Goal: Check status: Check status

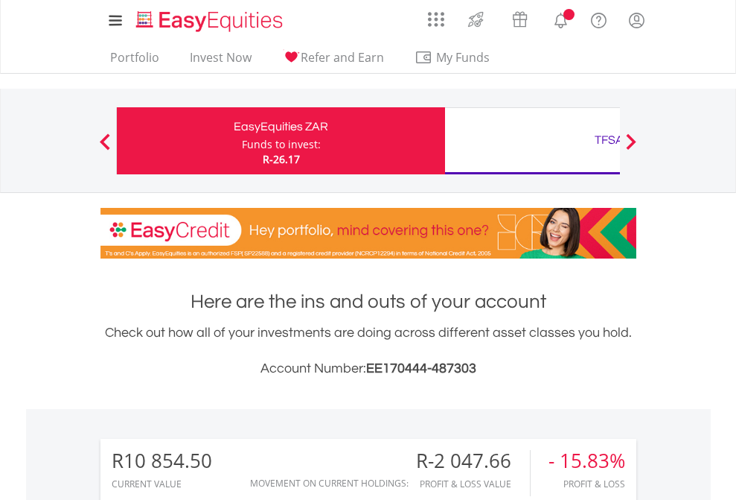
scroll to position [143, 234]
click at [242, 141] on div "Funds to invest:" at bounding box center [281, 144] width 79 height 15
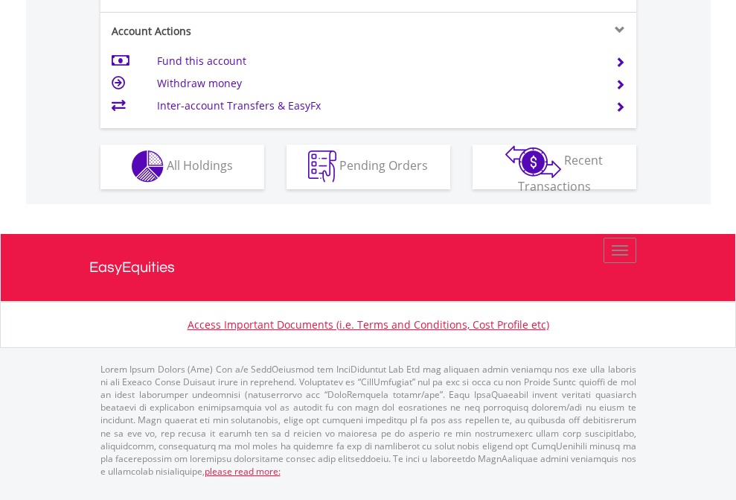
scroll to position [1392, 0]
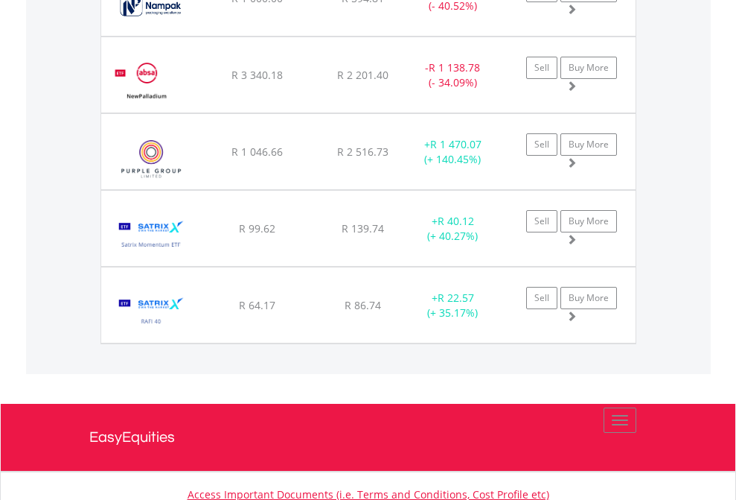
scroll to position [143, 234]
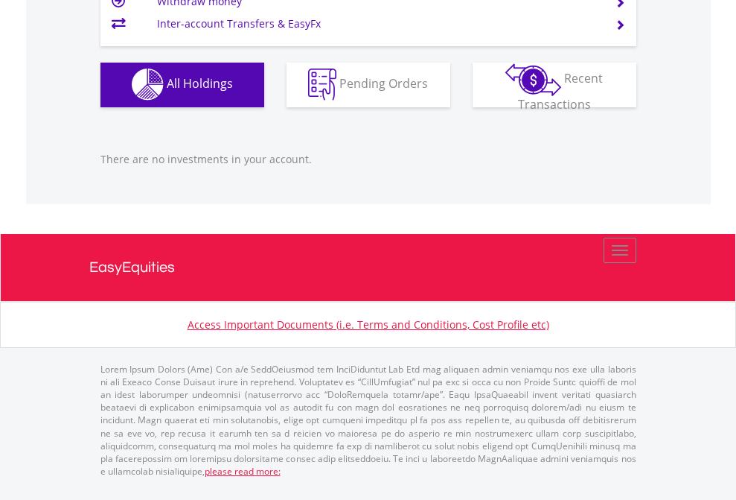
scroll to position [143, 234]
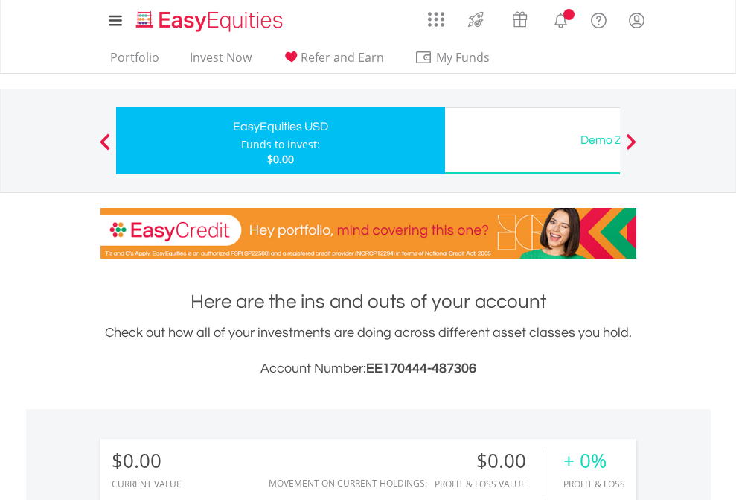
scroll to position [143, 234]
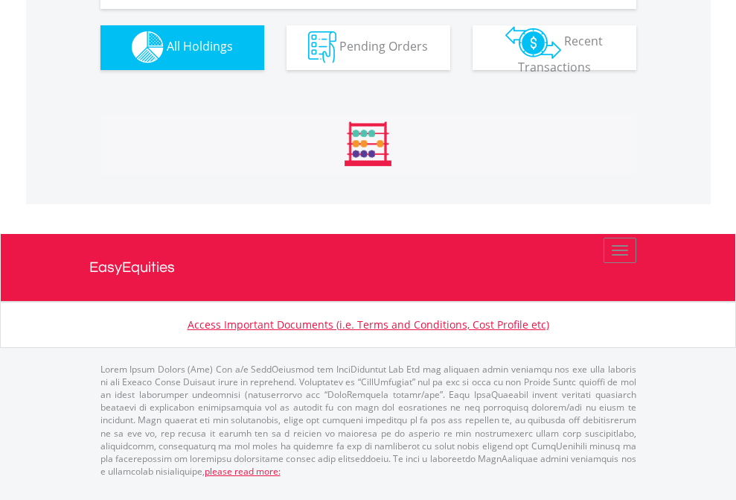
scroll to position [1474, 0]
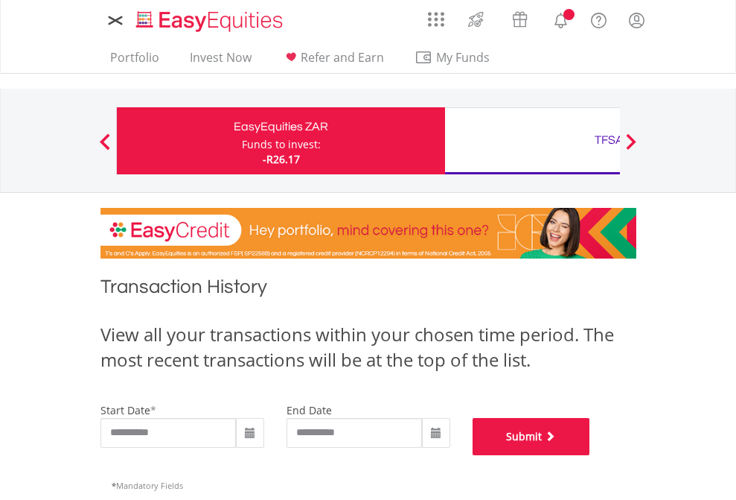
click at [590, 455] on button "Submit" at bounding box center [532, 436] width 118 height 37
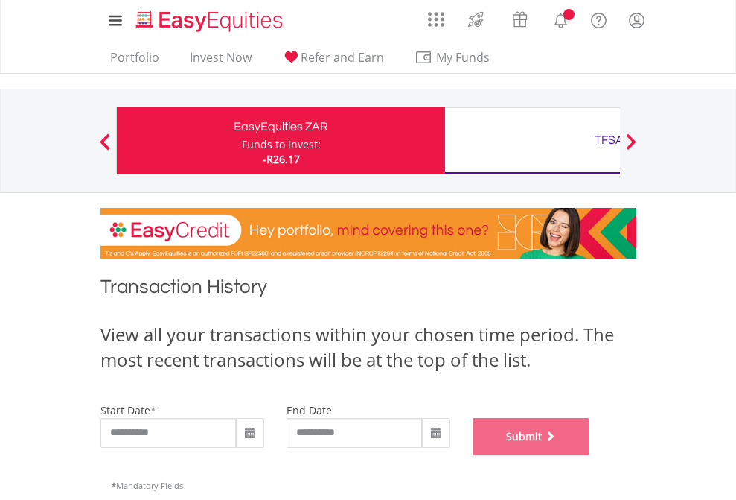
scroll to position [604, 0]
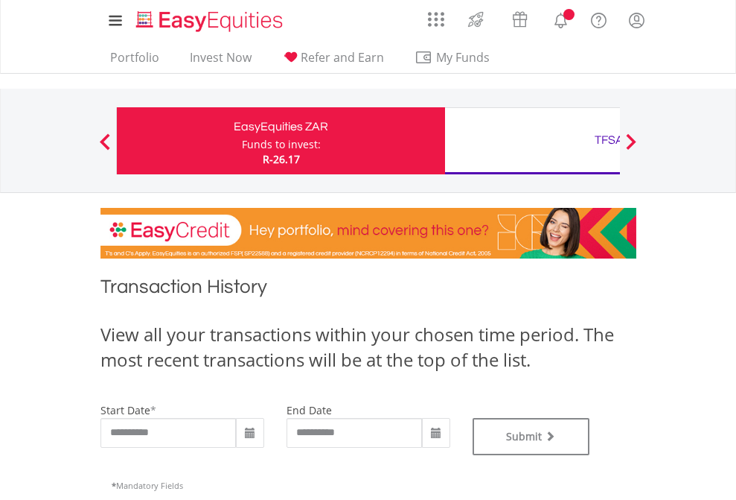
click at [532, 141] on div "TFSA" at bounding box center [609, 140] width 310 height 21
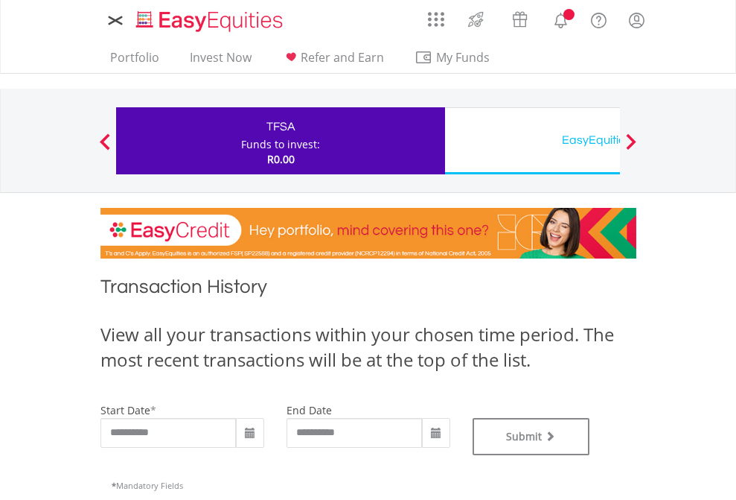
type input "**********"
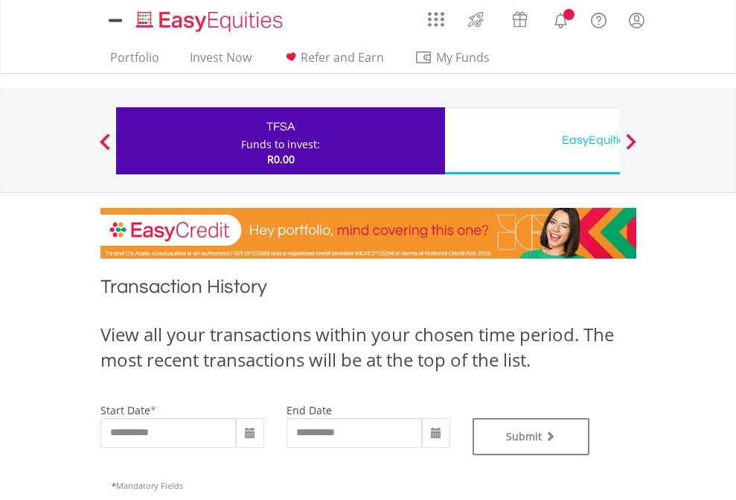
click at [532, 141] on div "EasyEquities USD" at bounding box center [609, 140] width 310 height 21
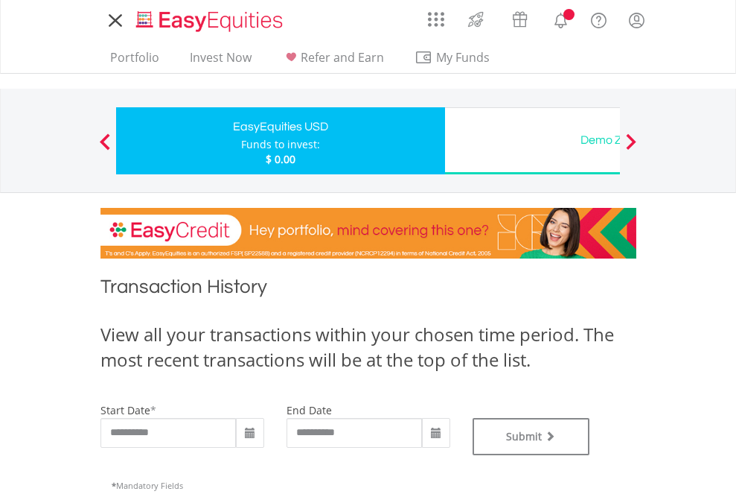
type input "**********"
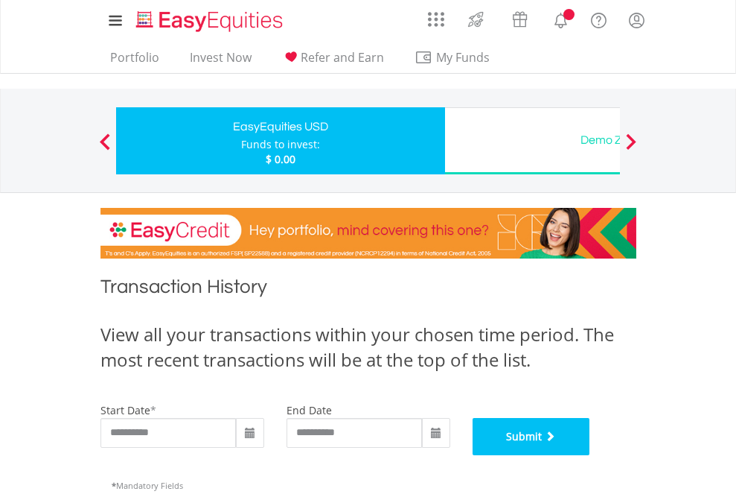
click at [590, 455] on button "Submit" at bounding box center [532, 436] width 118 height 37
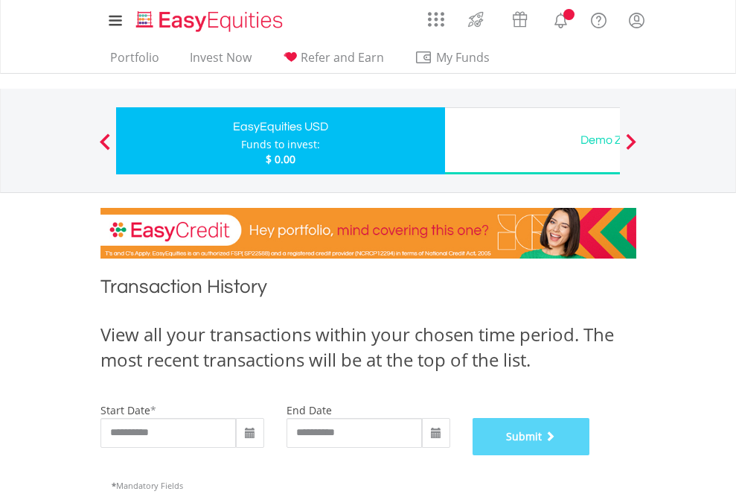
scroll to position [604, 0]
